Goal: Task Accomplishment & Management: Complete application form

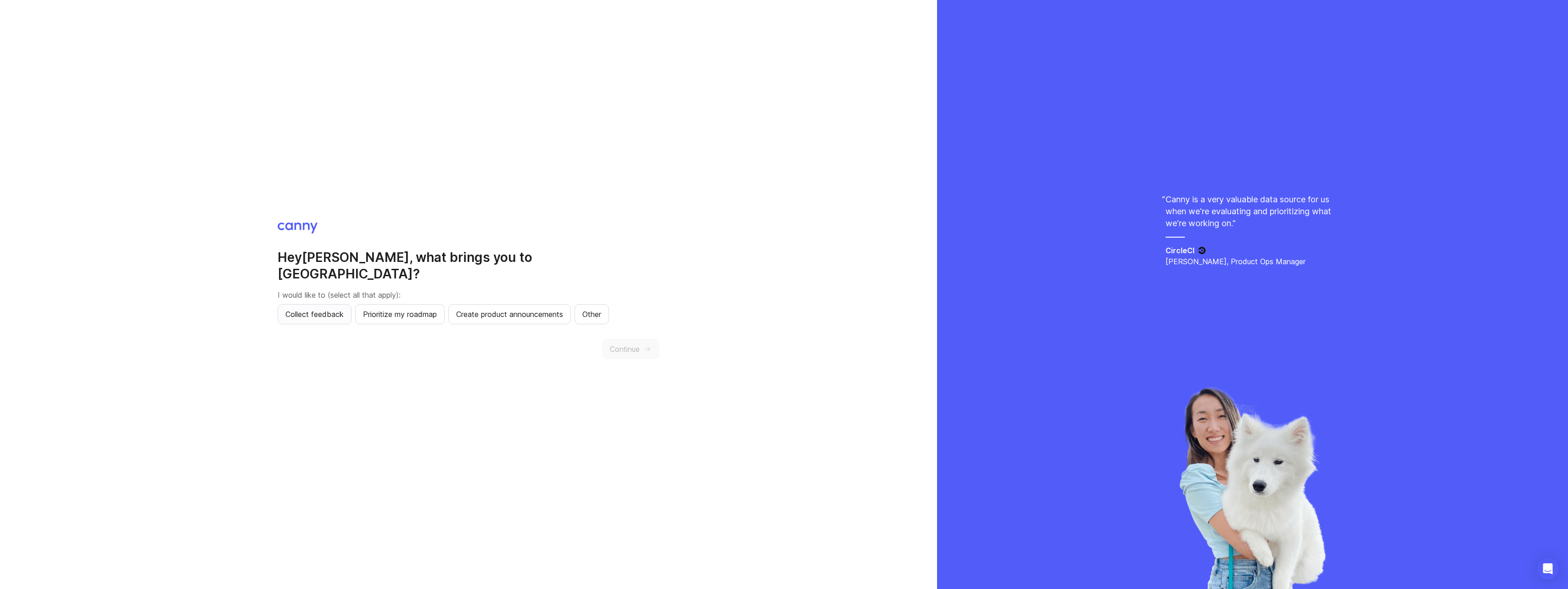
click at [322, 310] on span "Collect feedback" at bounding box center [314, 314] width 58 height 11
click at [650, 345] on icon "button" at bounding box center [647, 349] width 9 height 9
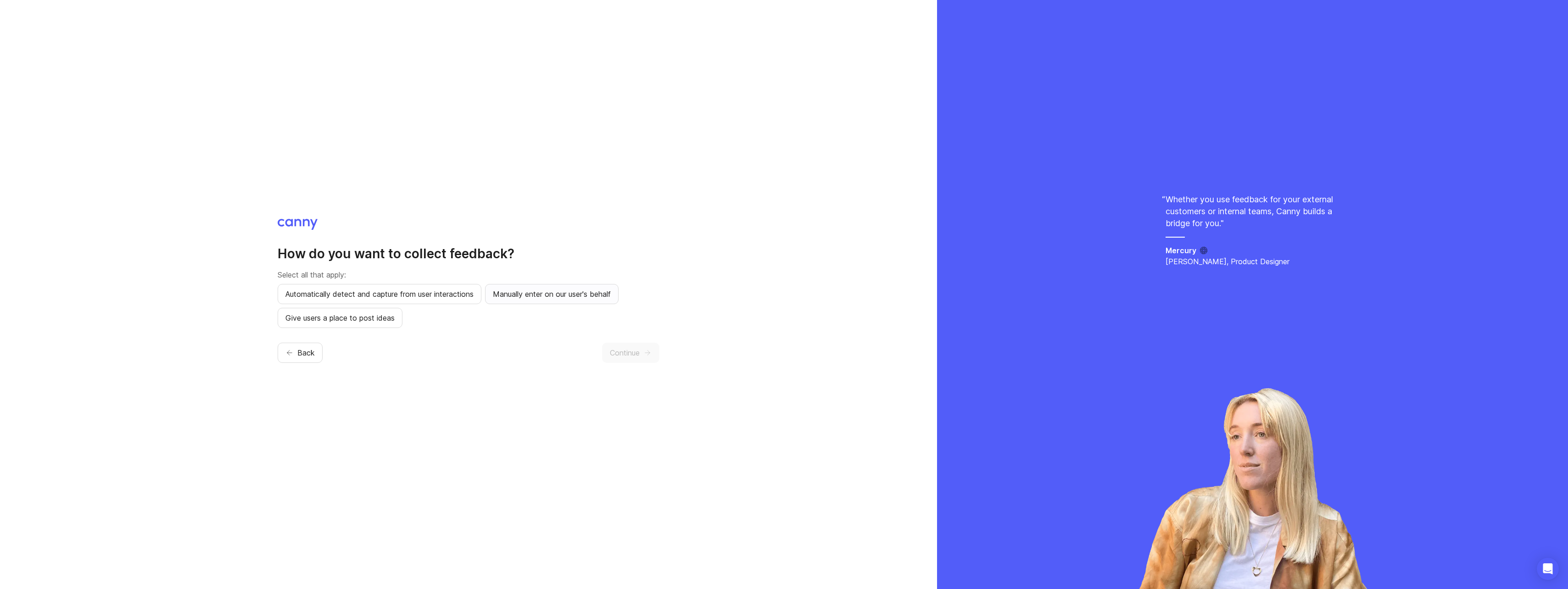
click at [556, 299] on button "Manually enter on our user's behalf" at bounding box center [551, 294] width 133 height 20
click at [628, 340] on div "How do you want to collect feedback? Select all that apply: Automatically detec…" at bounding box center [468, 294] width 381 height 152
click at [628, 348] on span "Continue" at bounding box center [625, 353] width 30 height 11
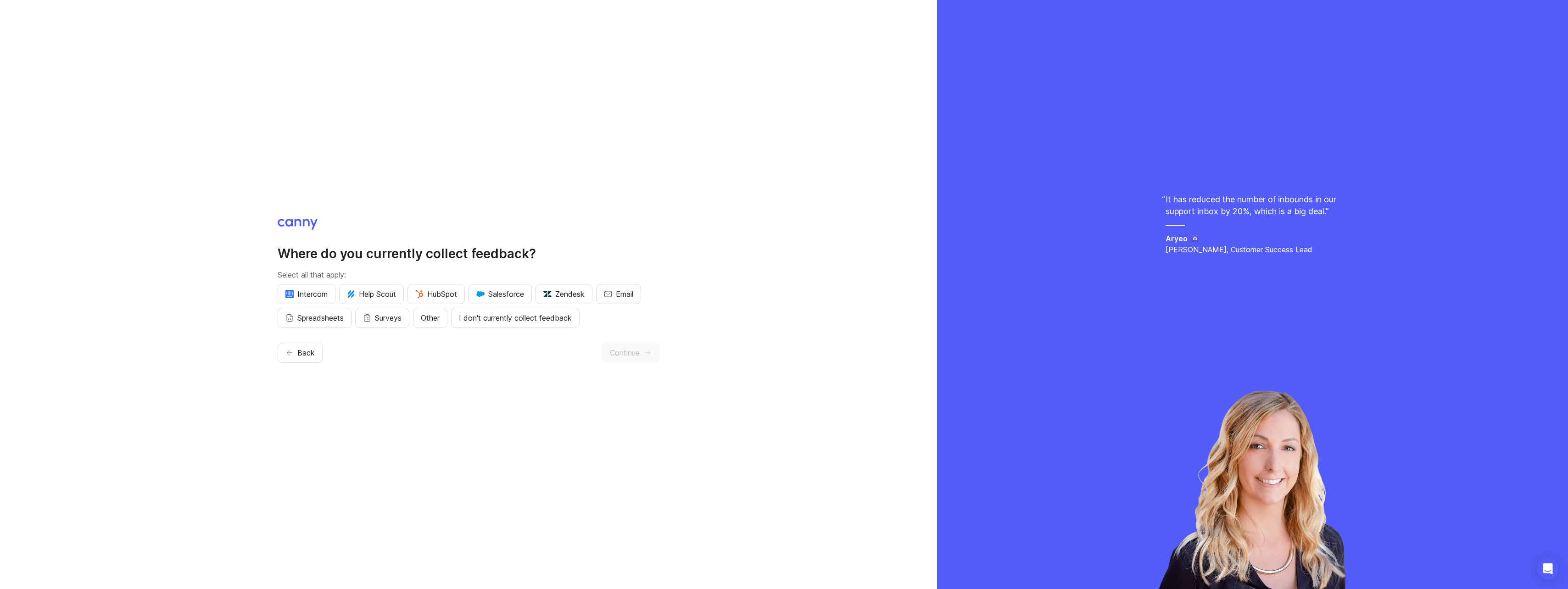
click at [628, 294] on span "Email" at bounding box center [624, 294] width 18 height 11
click at [625, 362] on button "Continue" at bounding box center [631, 353] width 57 height 20
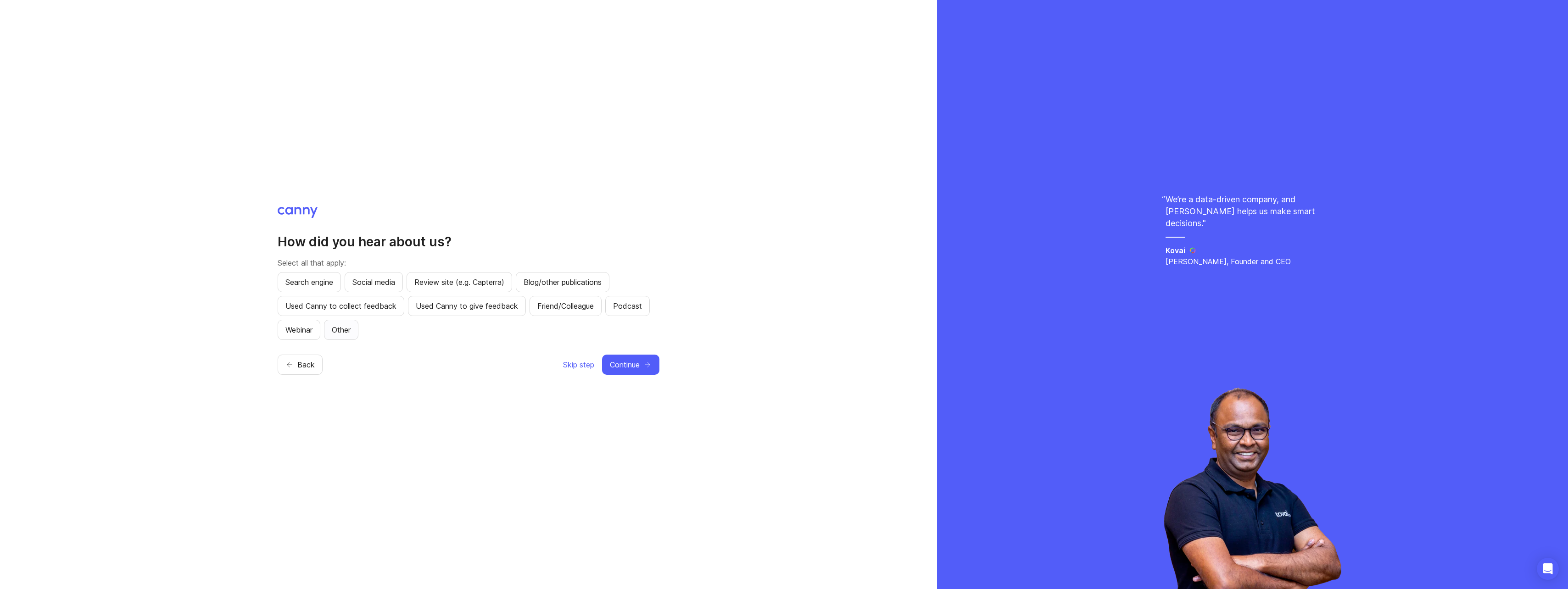
click at [346, 332] on span "Other" at bounding box center [341, 330] width 19 height 11
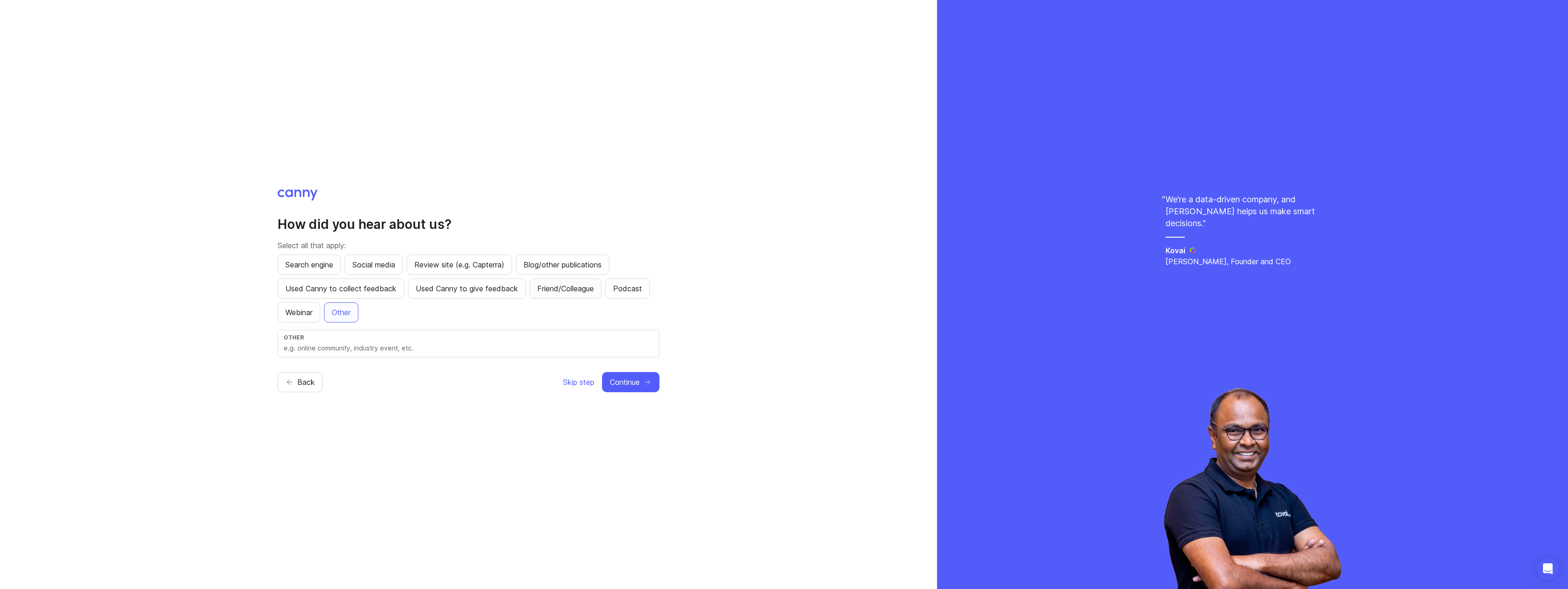
click at [579, 291] on span "Friend/Colleague" at bounding box center [565, 288] width 56 height 11
click at [343, 306] on button "Other" at bounding box center [341, 312] width 34 height 20
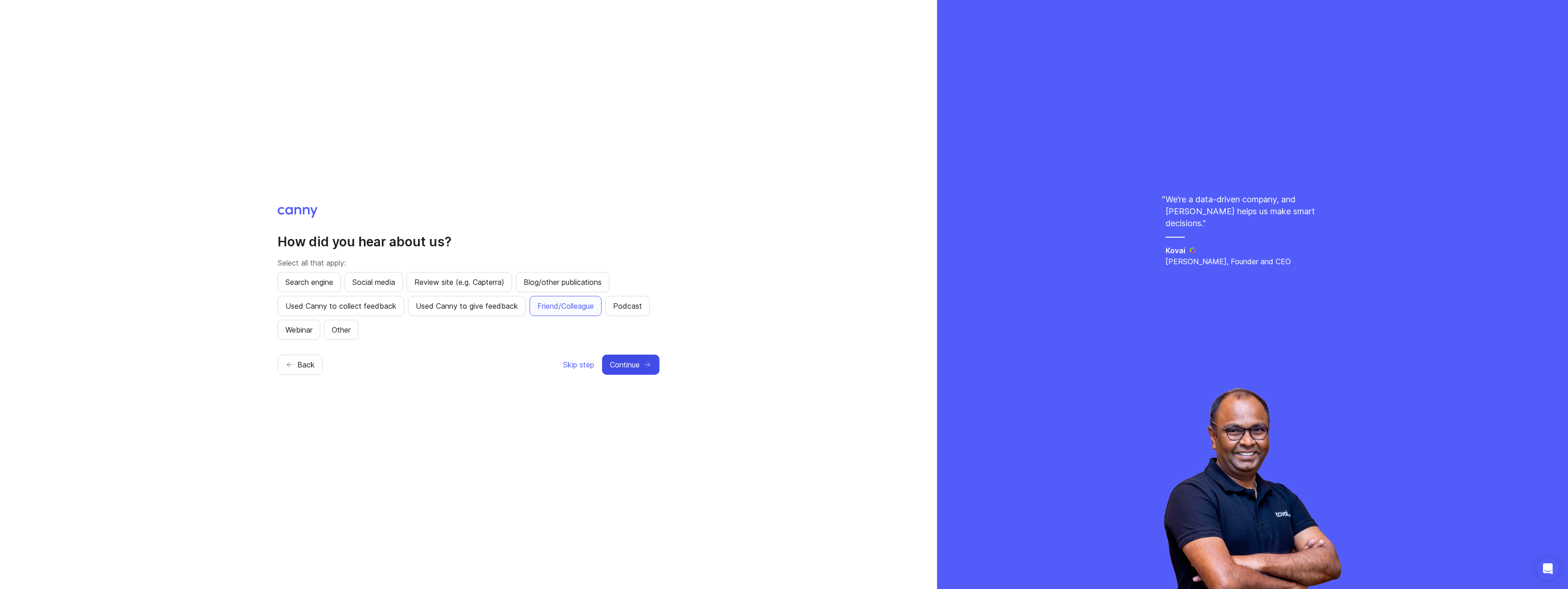
click at [632, 365] on span "Continue" at bounding box center [625, 365] width 30 height 11
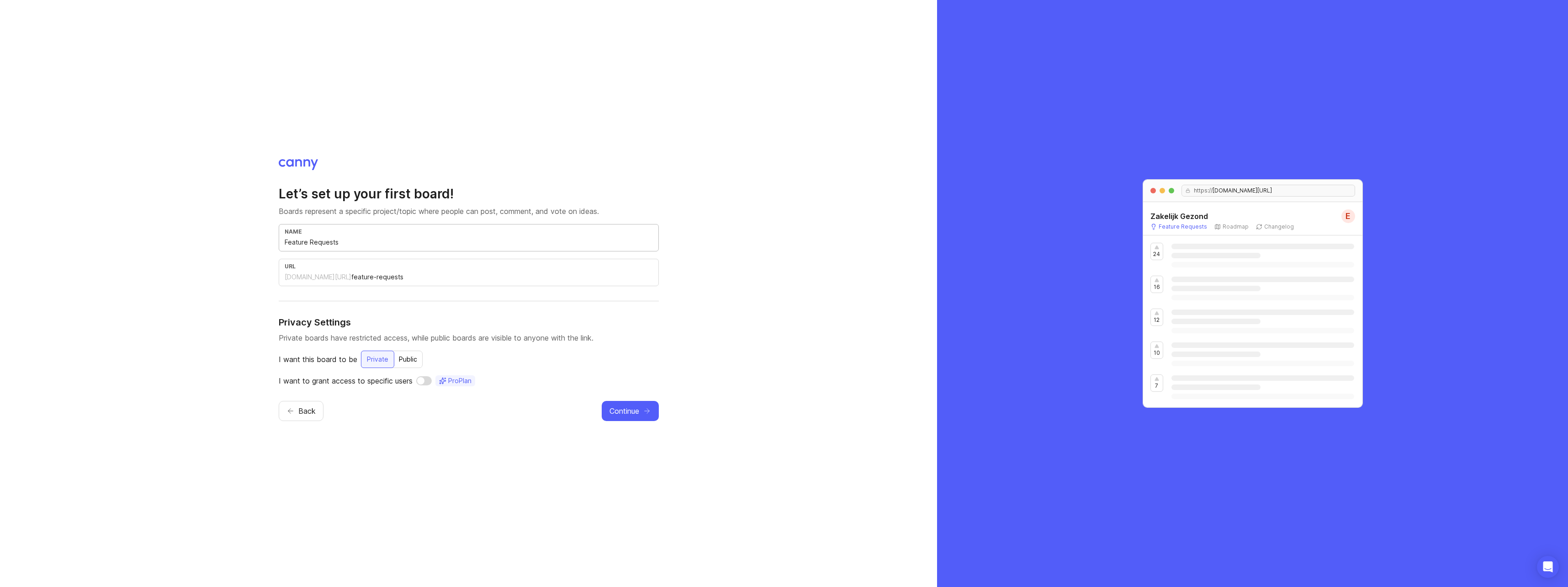
click at [327, 239] on input "Feature Requests" at bounding box center [469, 242] width 368 height 10
click at [327, 241] on input "Feature Requests" at bounding box center [469, 242] width 368 height 10
click at [622, 417] on button "Continue" at bounding box center [631, 410] width 57 height 20
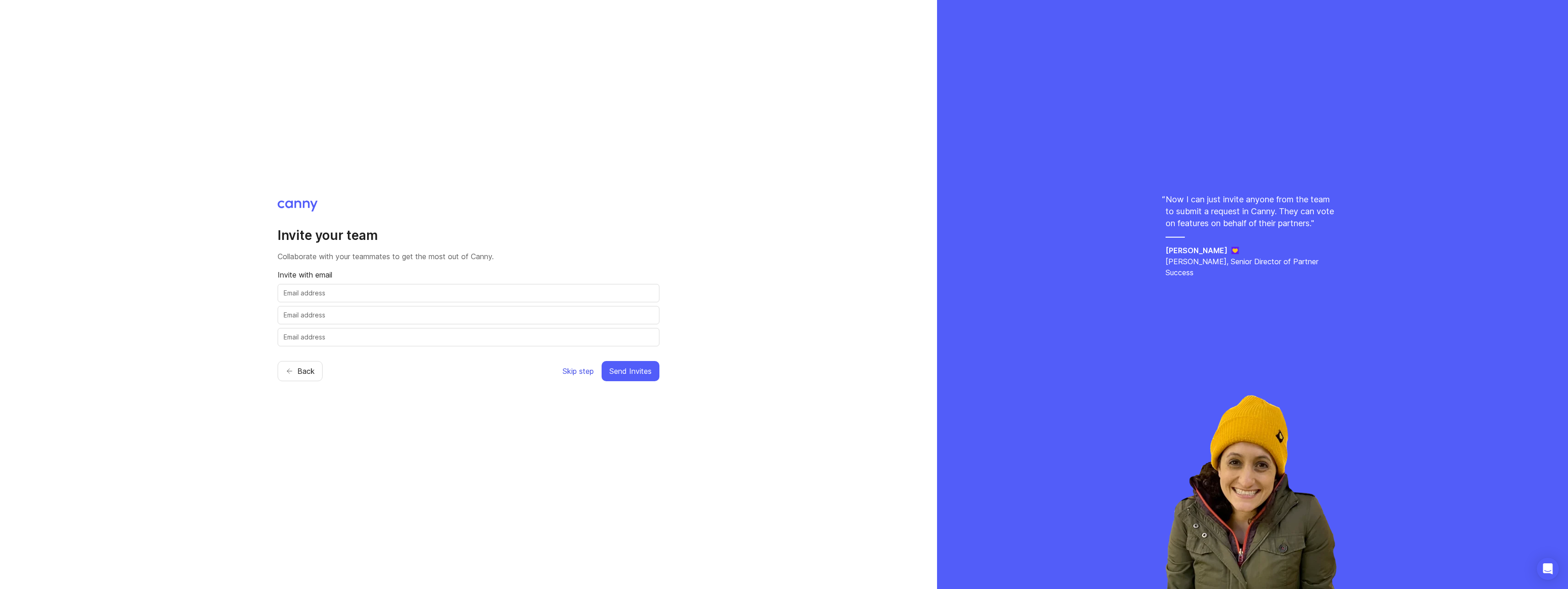
click at [576, 372] on span "Skip step" at bounding box center [578, 371] width 31 height 11
